Goal: Transaction & Acquisition: Subscribe to service/newsletter

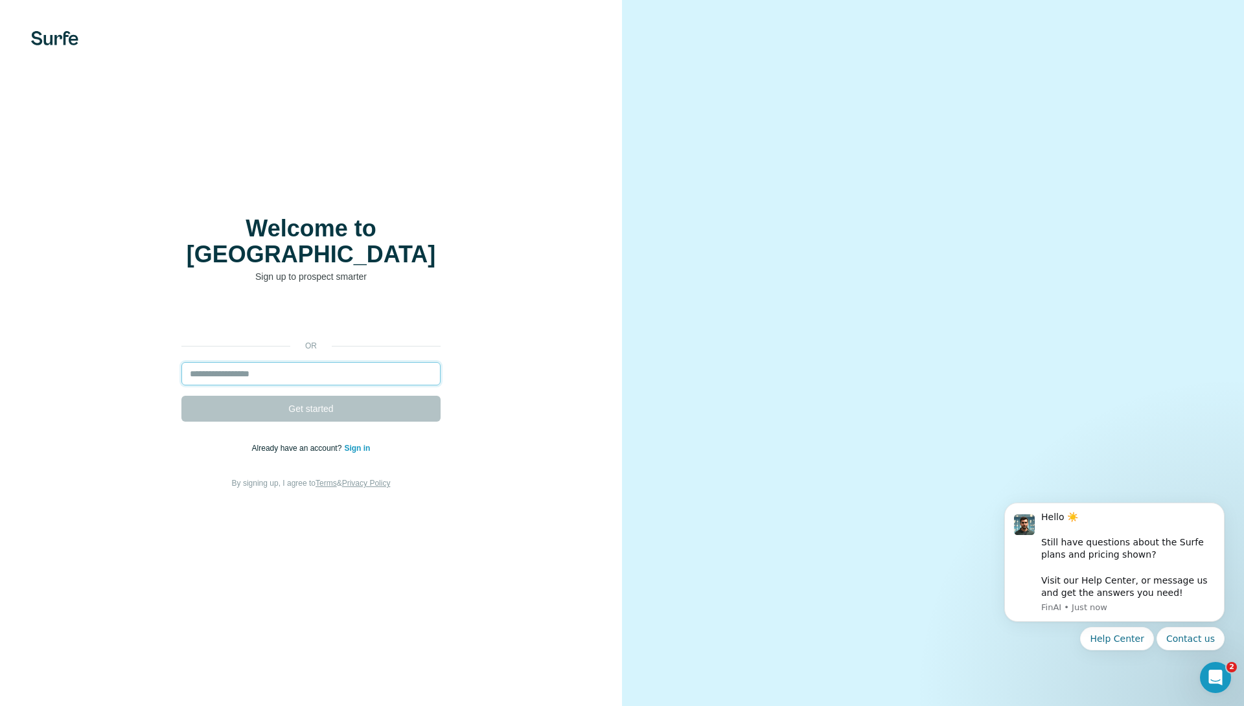
click at [288, 362] on input "email" at bounding box center [310, 373] width 259 height 23
click at [290, 362] on input "email" at bounding box center [310, 373] width 259 height 23
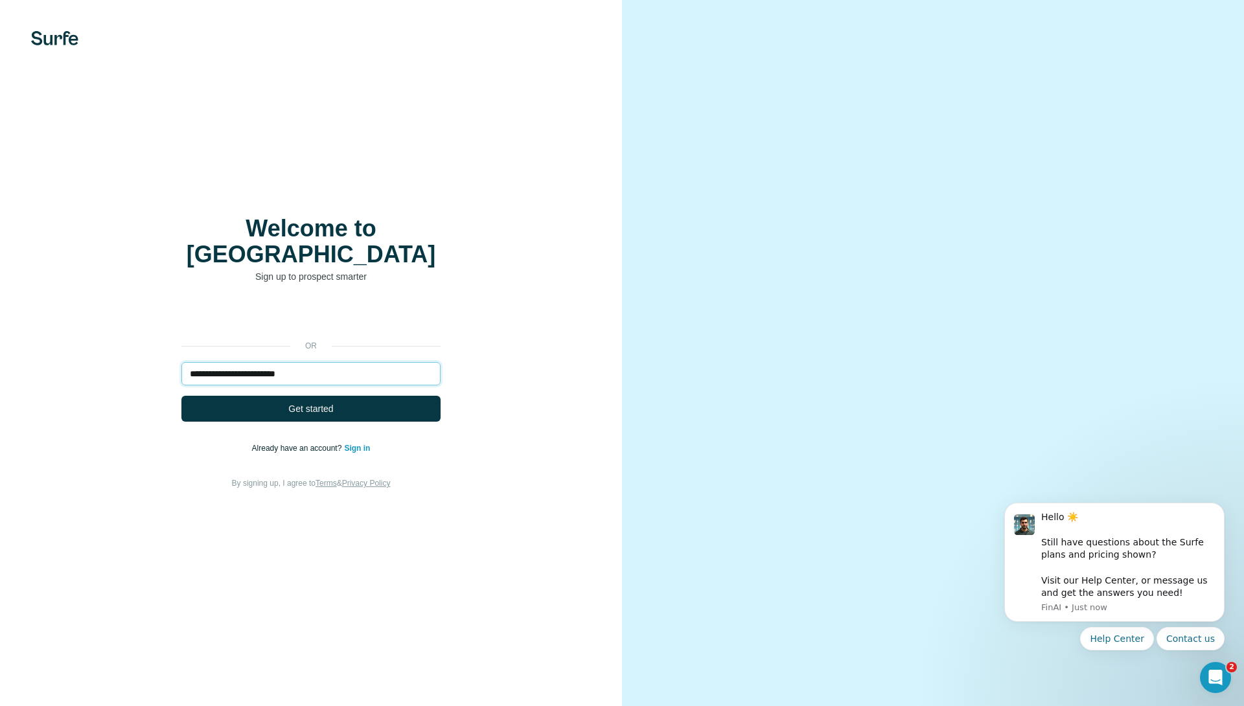
type input "**********"
click at [181, 396] on button "Get started" at bounding box center [310, 409] width 259 height 26
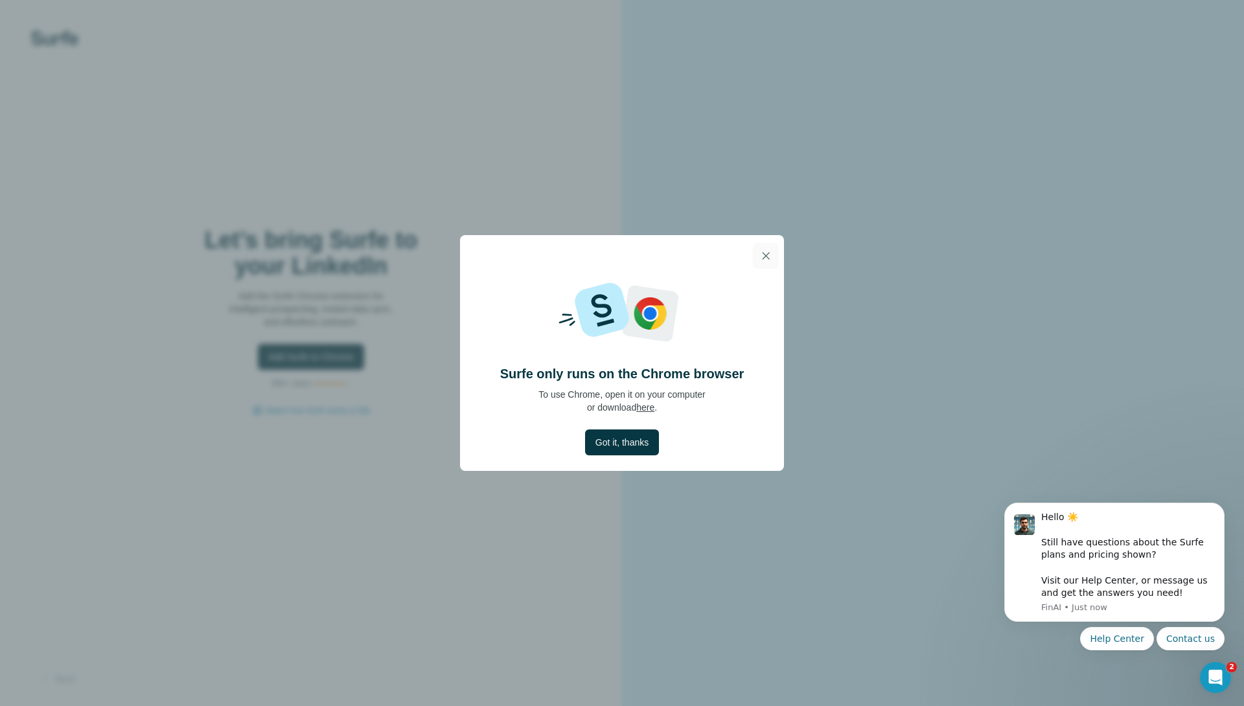
click at [776, 255] on button "button" at bounding box center [766, 256] width 26 height 26
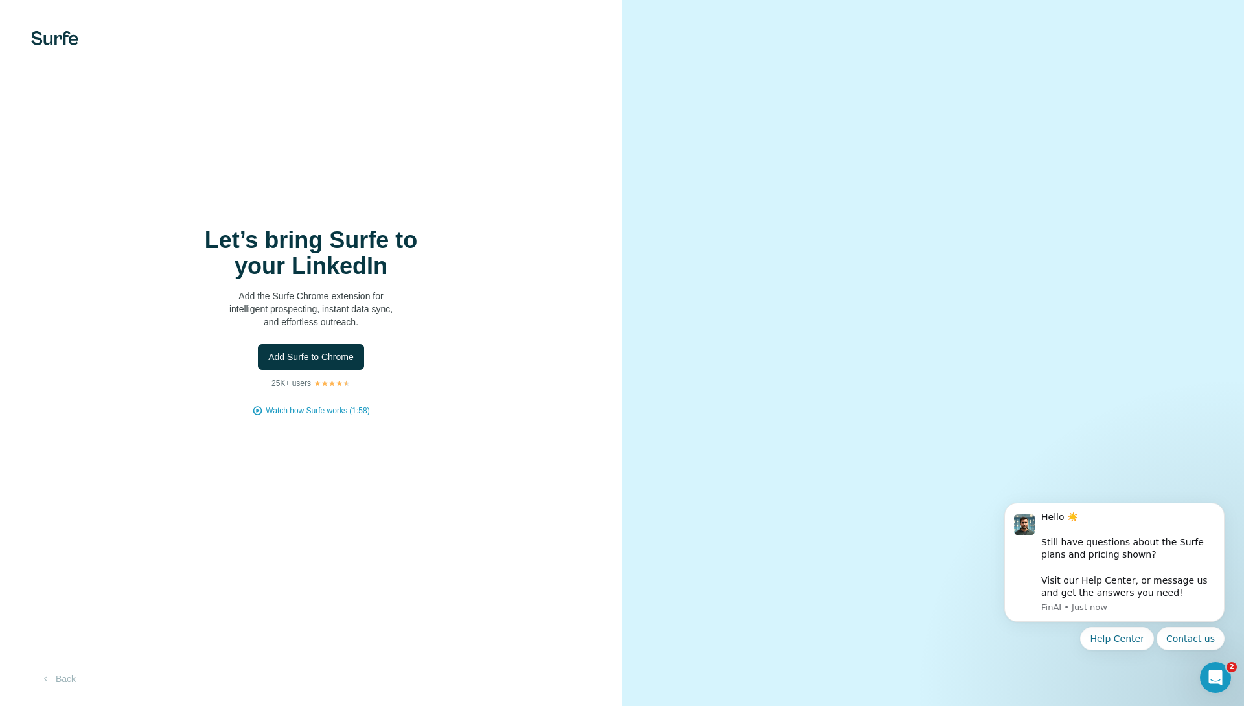
click at [426, 263] on h1 "Let’s bring Surfe to your LinkedIn" at bounding box center [310, 253] width 259 height 52
click at [576, 311] on div "Let’s bring Surfe to your LinkedIn Add the Surfe Chrome extension for intellige…" at bounding box center [311, 321] width 570 height 189
